Goal: Information Seeking & Learning: Learn about a topic

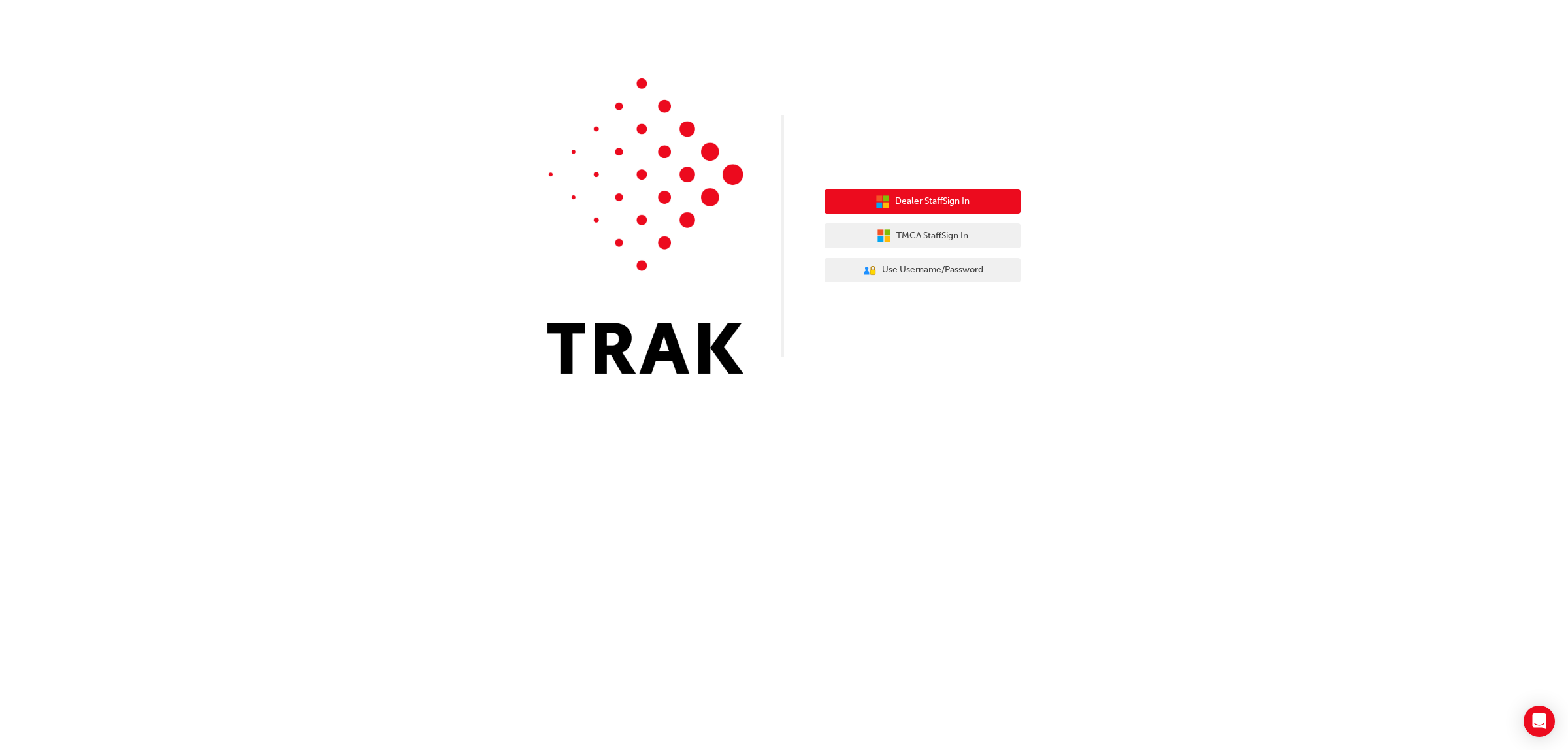
click at [955, 203] on span "Dealer Staff Sign In" at bounding box center [932, 202] width 75 height 15
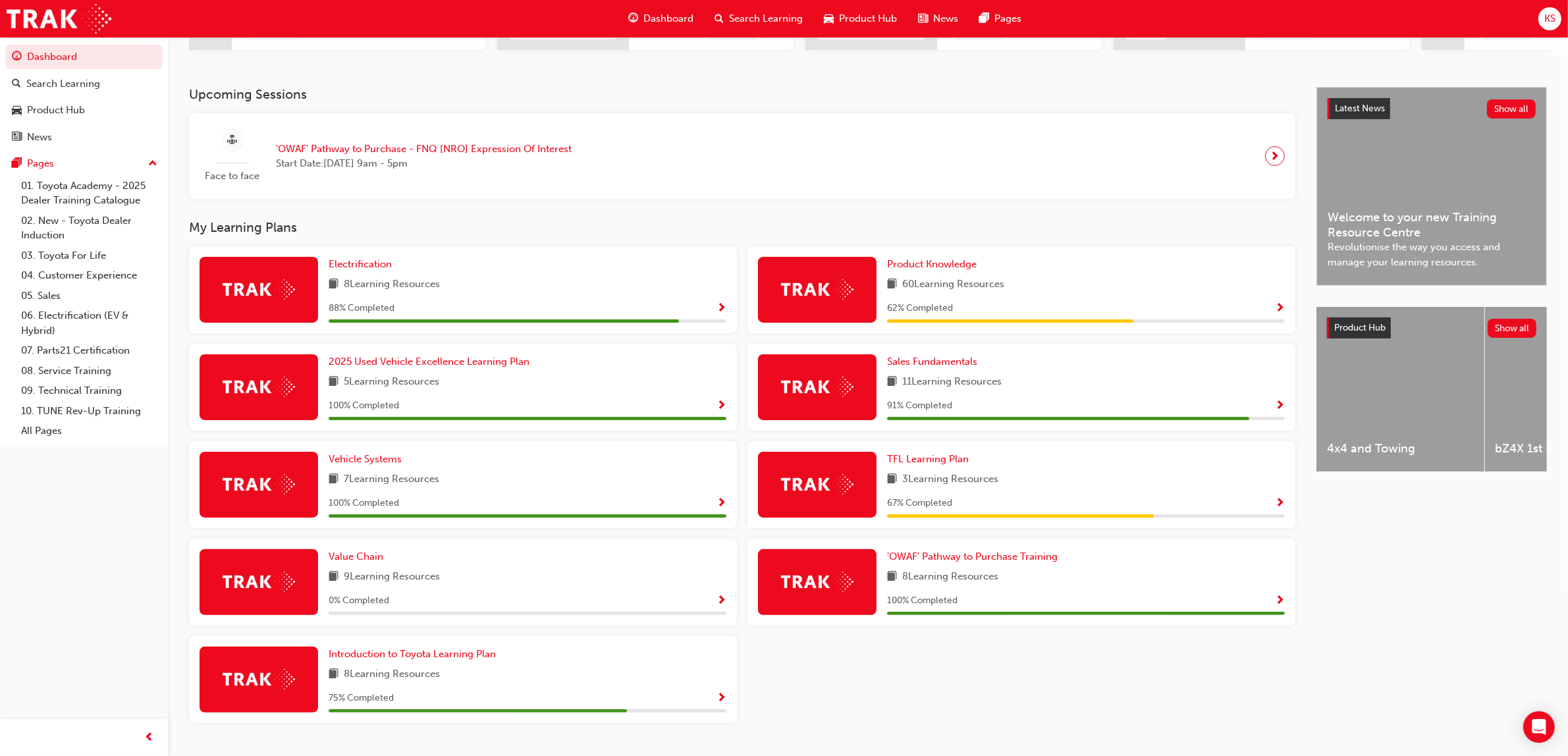
scroll to position [284, 0]
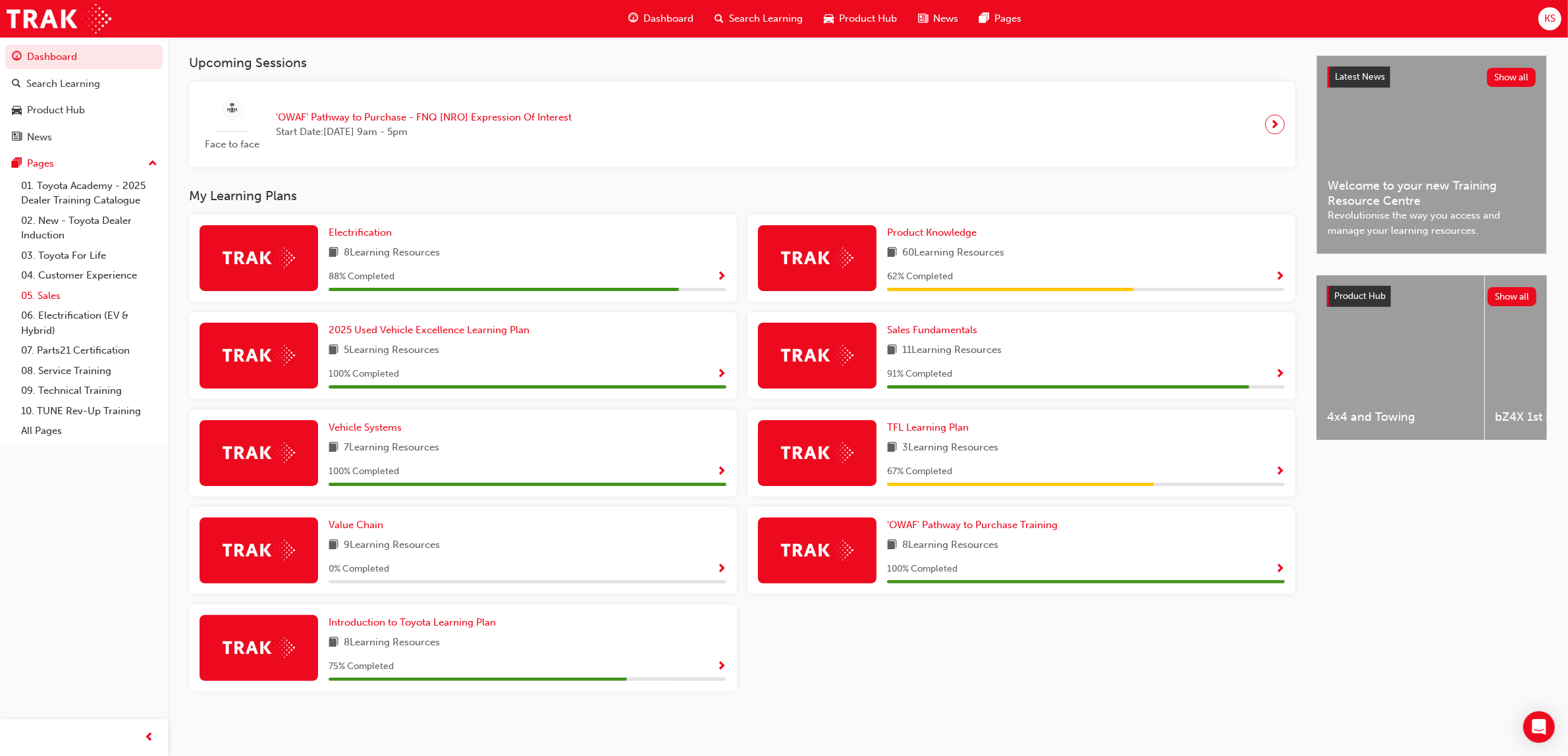
click at [46, 288] on link "05. Sales" at bounding box center [89, 296] width 147 height 20
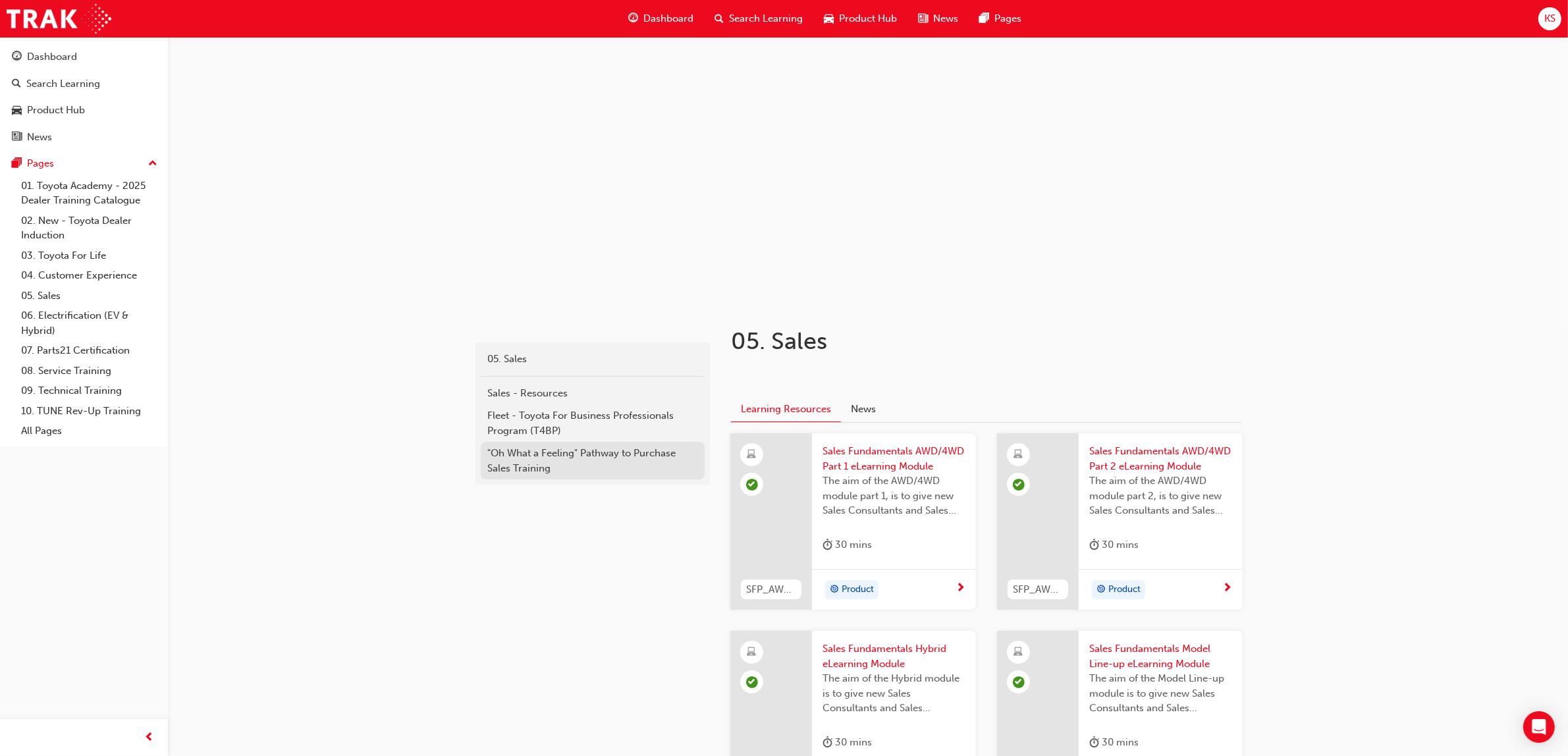
click at [579, 454] on div ""Oh What a Feeling" Pathway to Purchase Sales Training" at bounding box center [593, 460] width 211 height 29
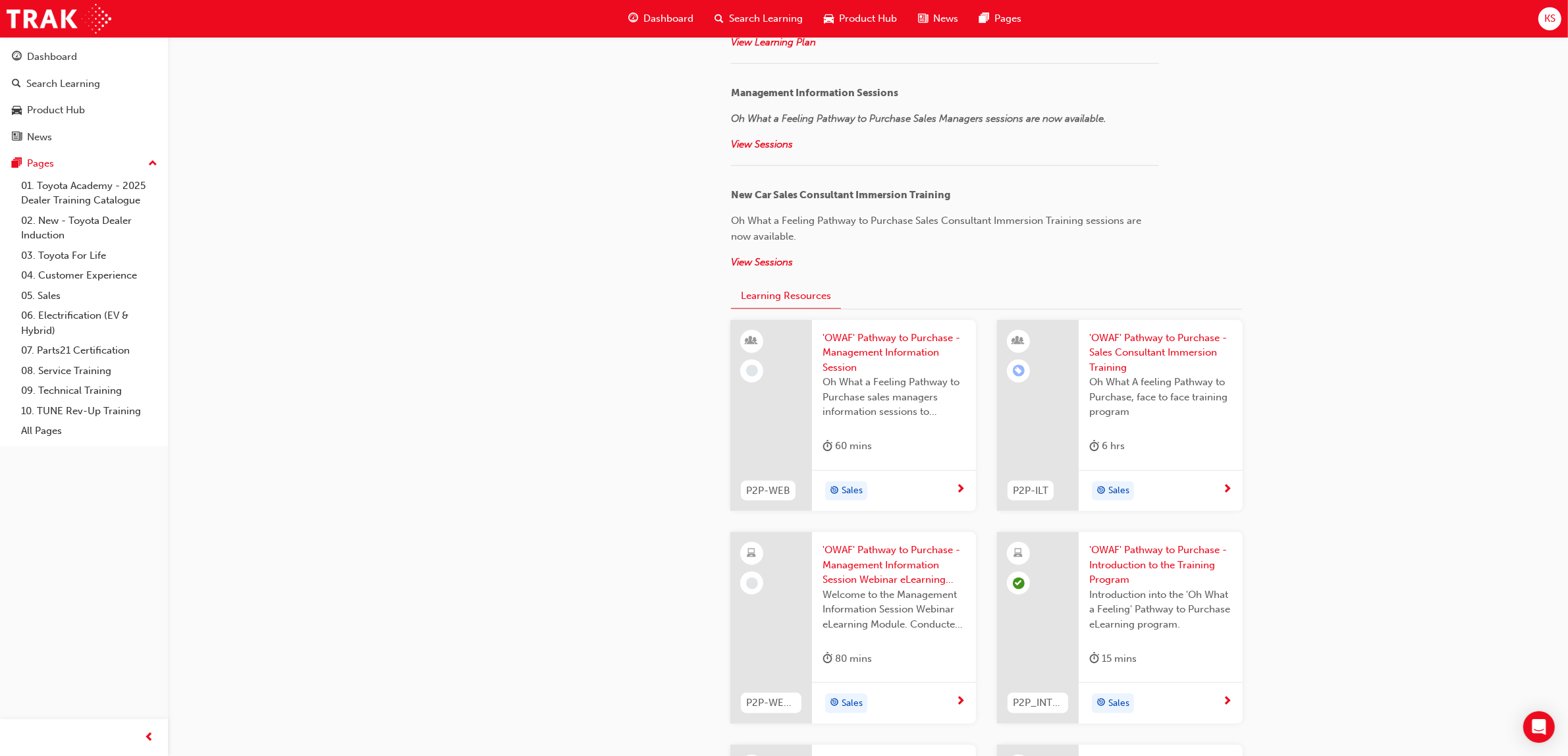
scroll to position [1564, 0]
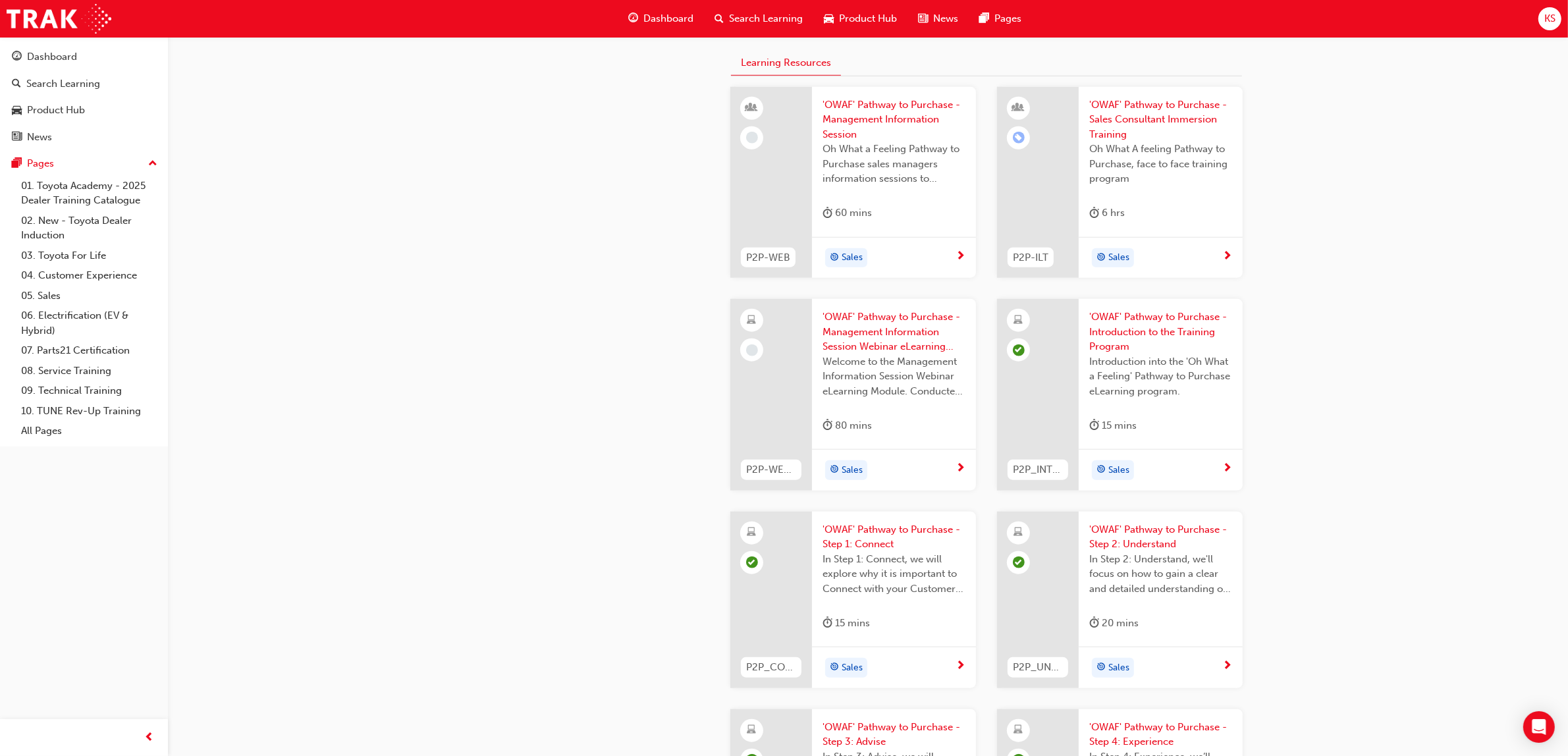
click at [881, 119] on span "'OWAF' Pathway to Purchase - Management Information Session" at bounding box center [894, 120] width 143 height 45
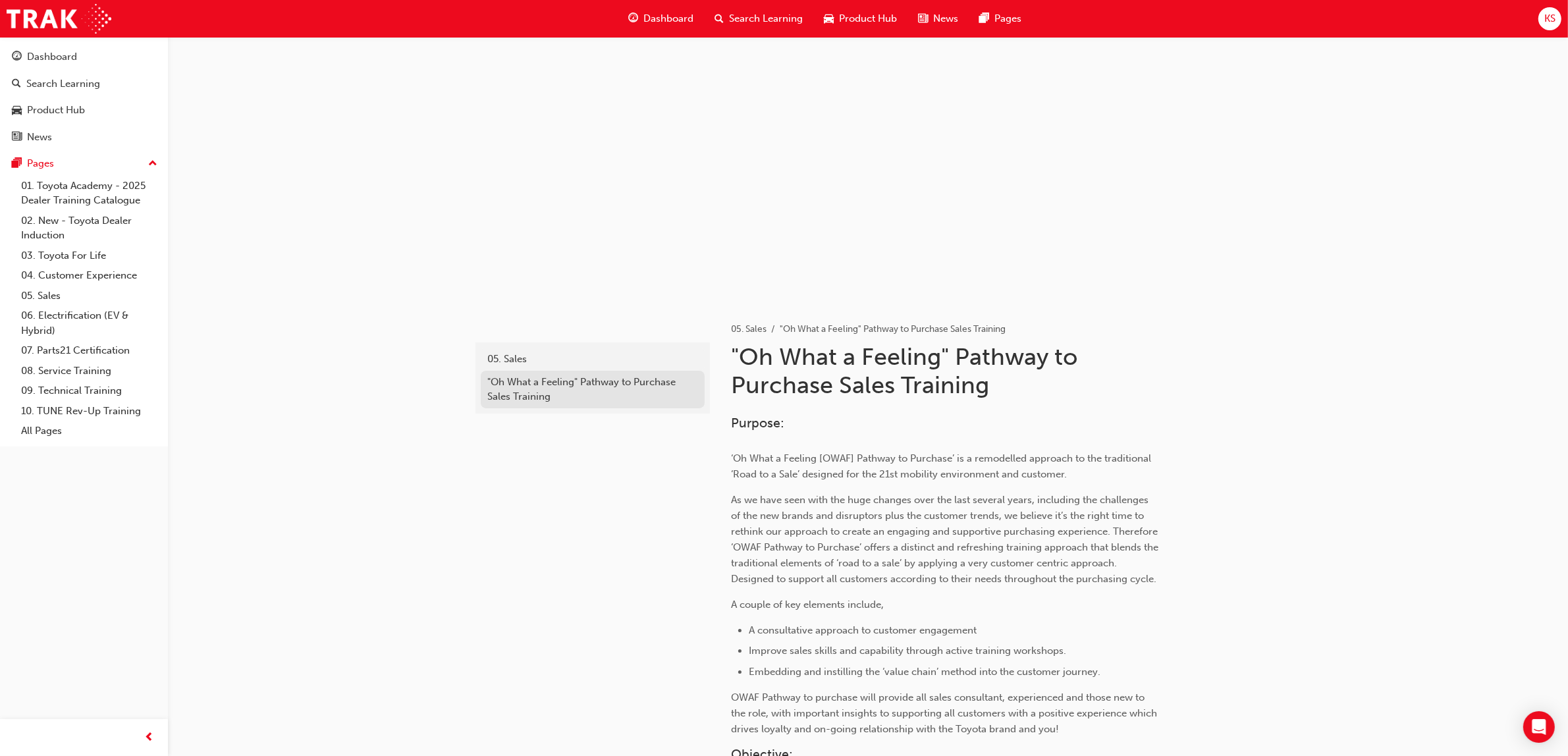
click at [553, 394] on div ""Oh What a Feeling" Pathway to Purchase Sales Training" at bounding box center [593, 390] width 211 height 29
click at [532, 359] on div "05. Sales" at bounding box center [593, 359] width 211 height 15
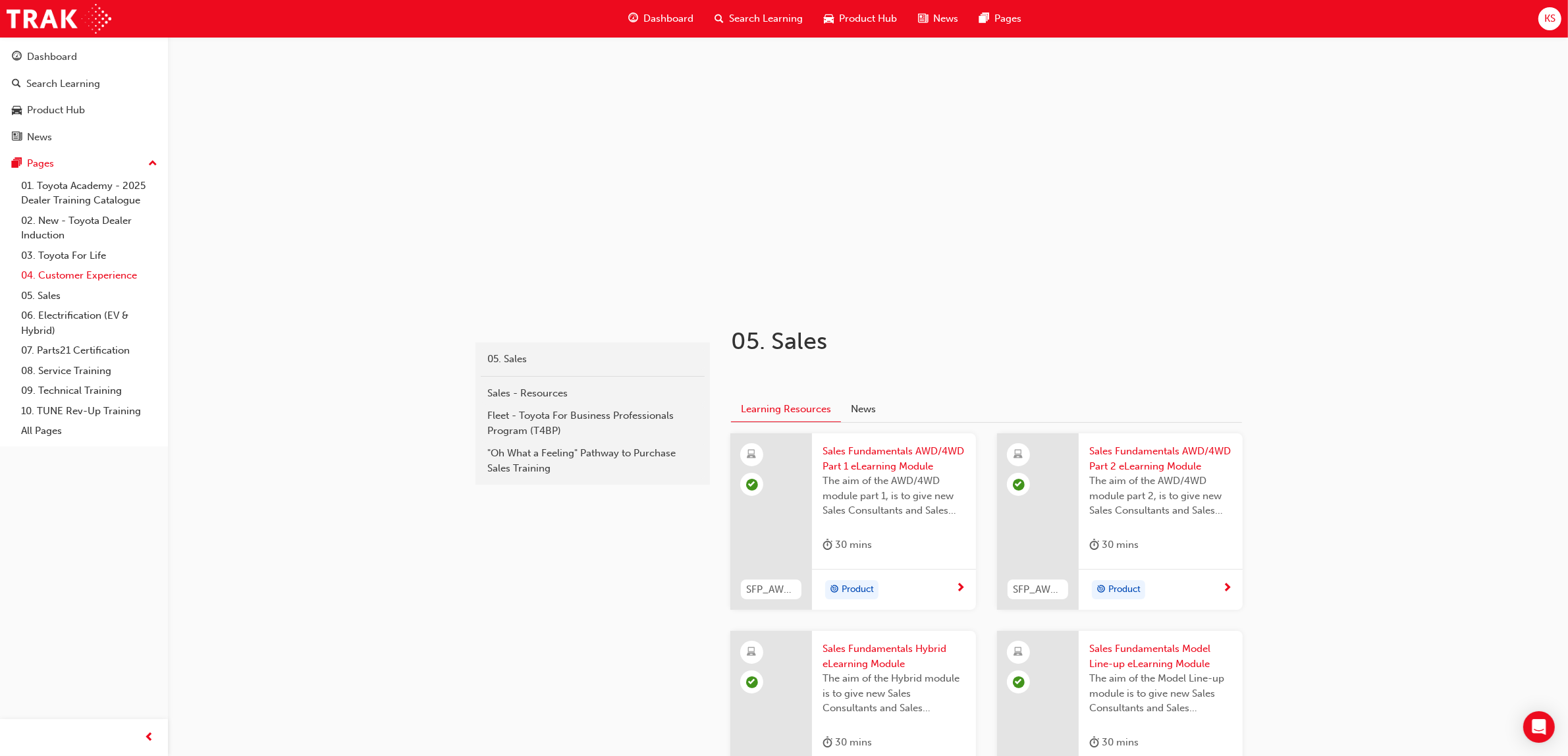
click at [84, 281] on link "04. Customer Experience" at bounding box center [89, 275] width 147 height 20
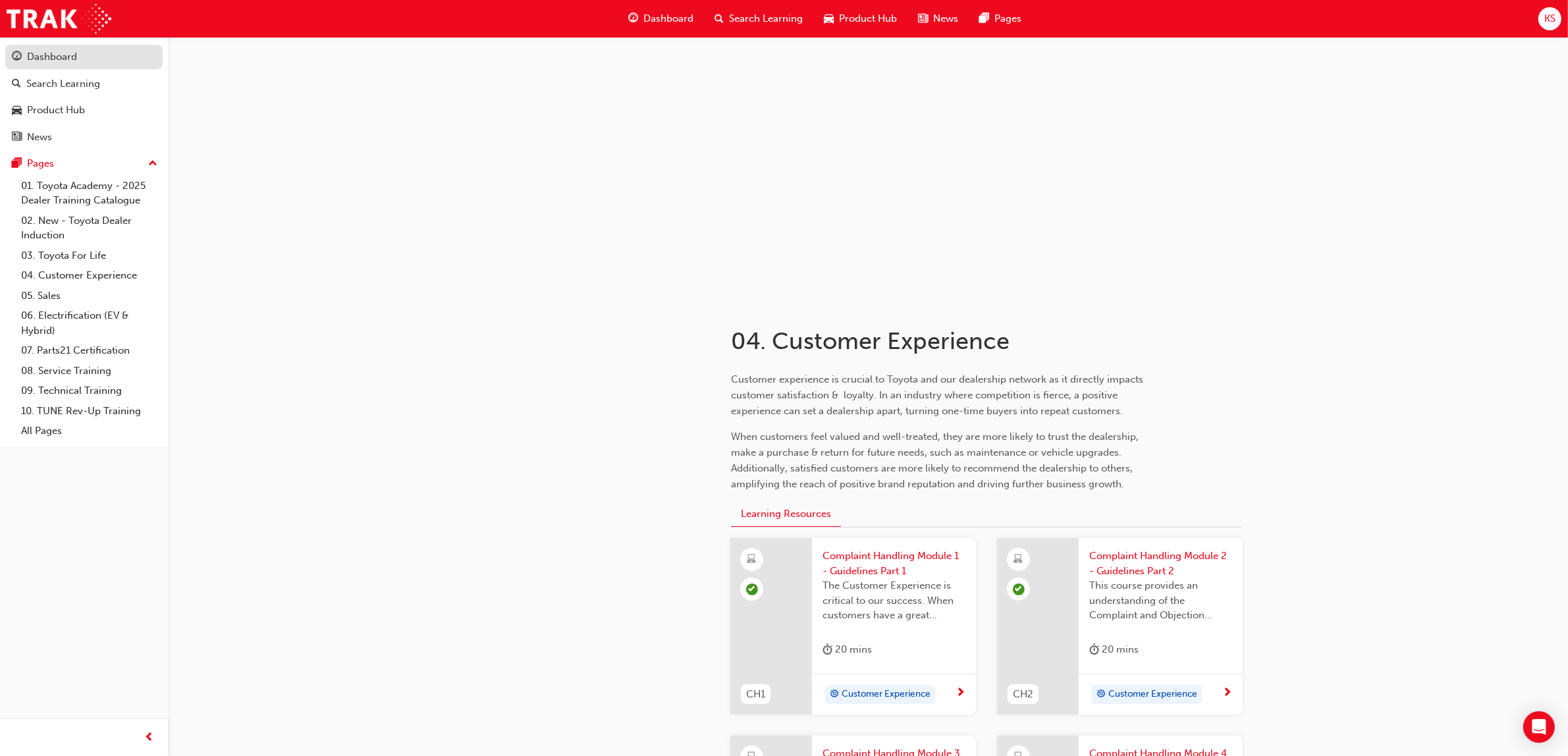
click at [72, 55] on div "Dashboard" at bounding box center [51, 57] width 50 height 15
